Goal: Find contact information: Find contact information

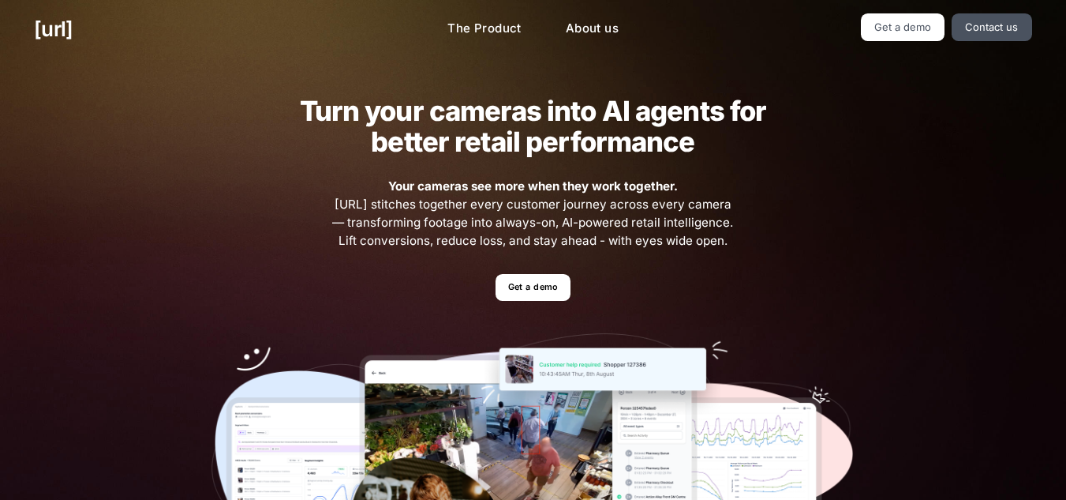
click at [654, 303] on div "Turn your cameras into AI agents for better retail performance Your cameras see…" at bounding box center [533, 345] width 711 height 574
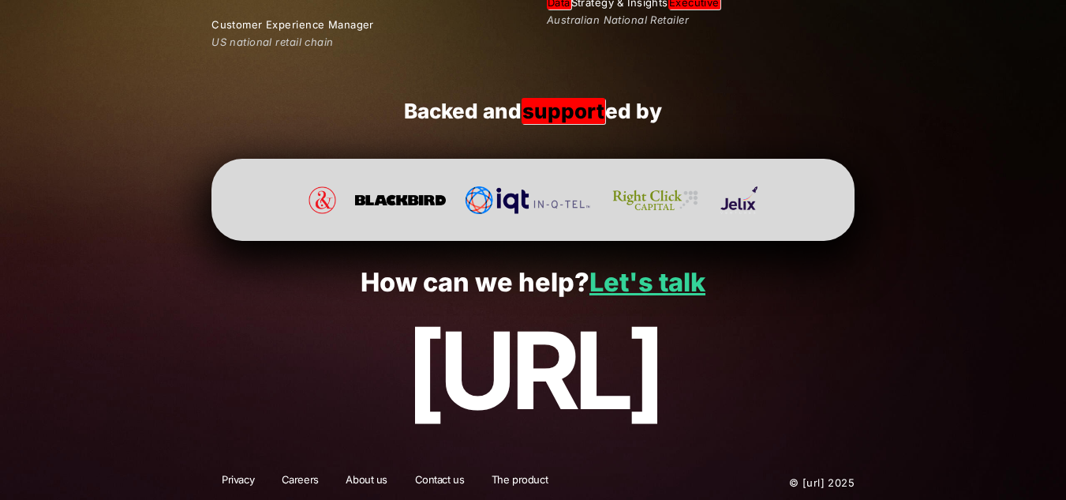
scroll to position [3041, 0]
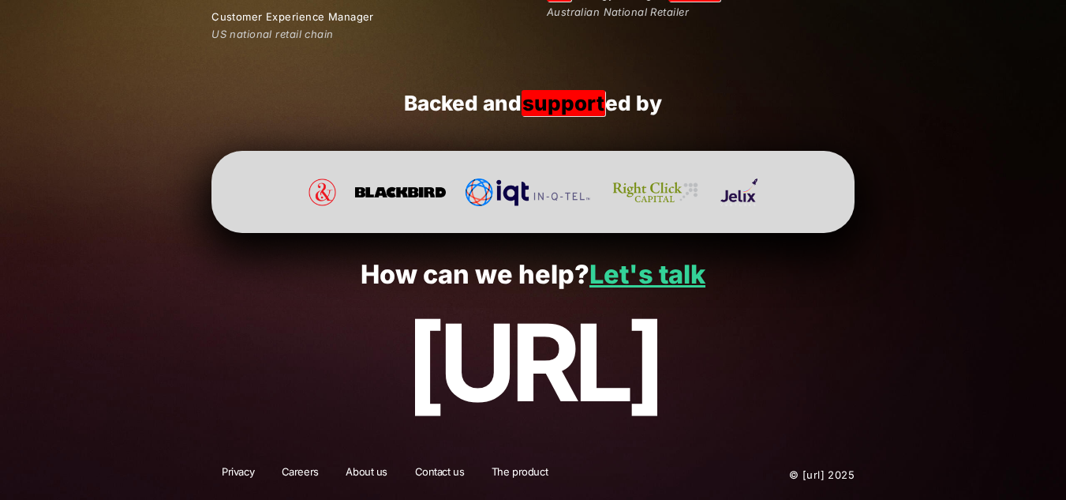
click at [429, 467] on link "Contact us" at bounding box center [440, 474] width 70 height 21
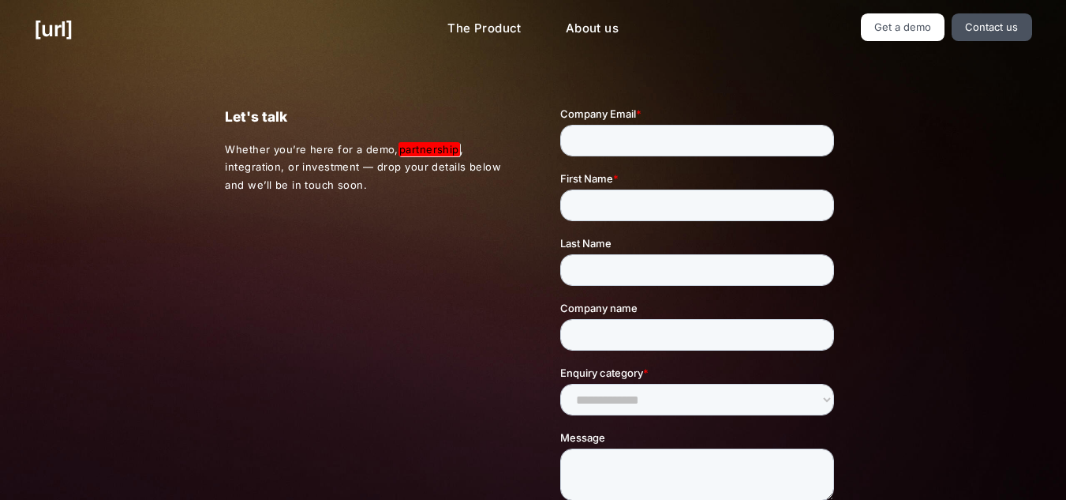
drag, startPoint x: 325, startPoint y: 294, endPoint x: 335, endPoint y: 294, distance: 10.3
click at [325, 294] on div "Let's talk Whether you’re here for a demo, partnership , integration, or invest…" at bounding box center [533, 369] width 684 height 623
click at [1005, 28] on link "Contact us" at bounding box center [992, 27] width 80 height 28
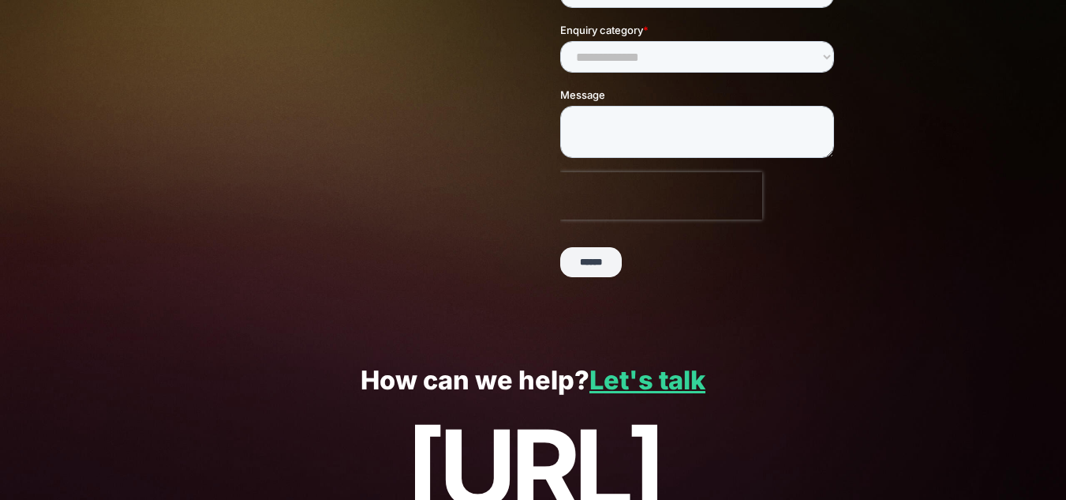
scroll to position [447, 0]
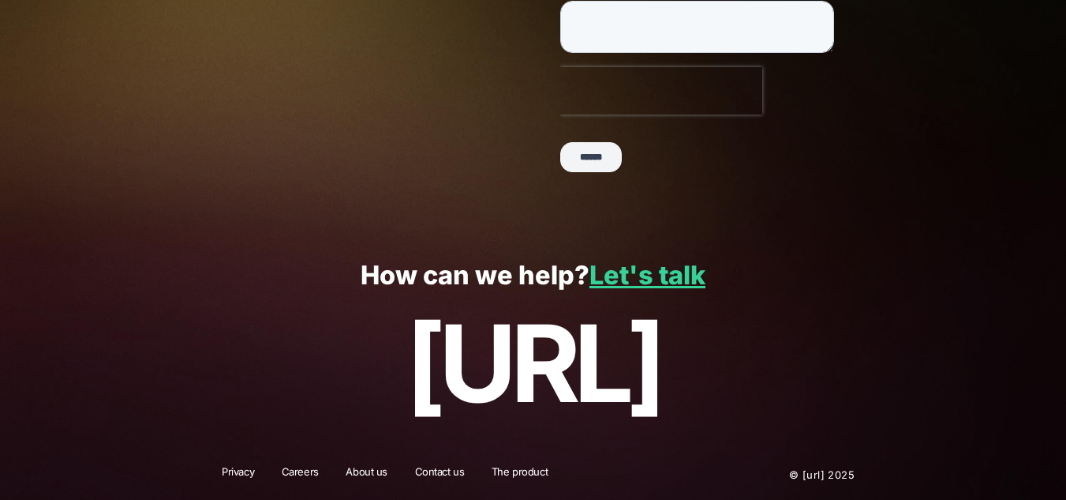
click at [432, 473] on link "Contact us" at bounding box center [440, 474] width 70 height 21
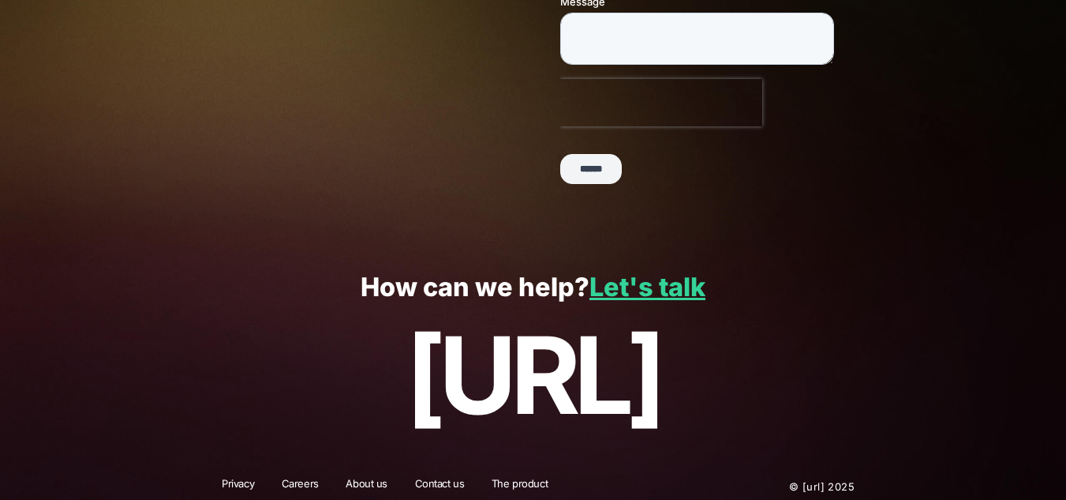
click at [436, 472] on footer "How can we help? Let's talk [URL] Privacy Careers About us Contact us The produ…" at bounding box center [532, 377] width 643 height 265
